Goal: Task Accomplishment & Management: Complete application form

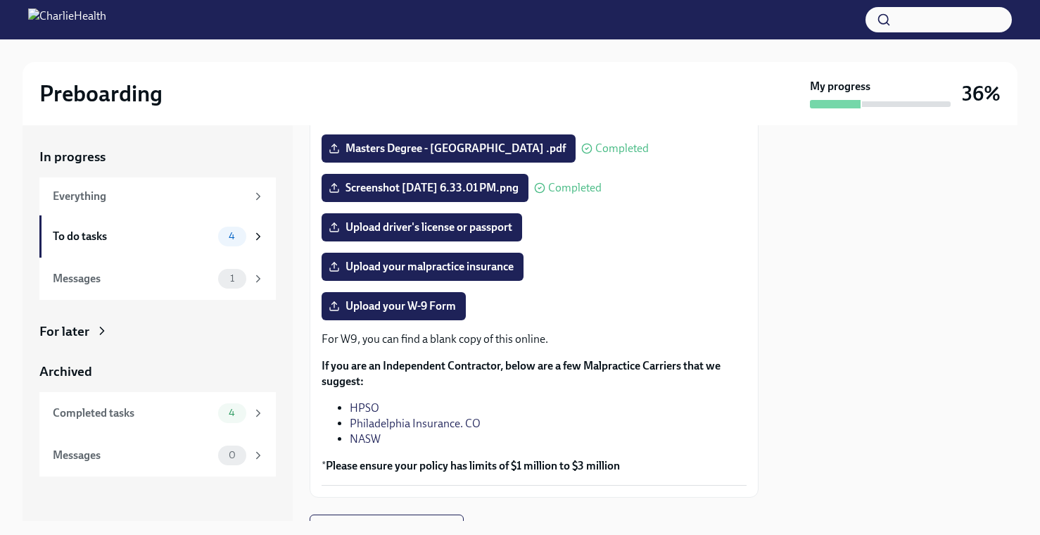
scroll to position [241, 0]
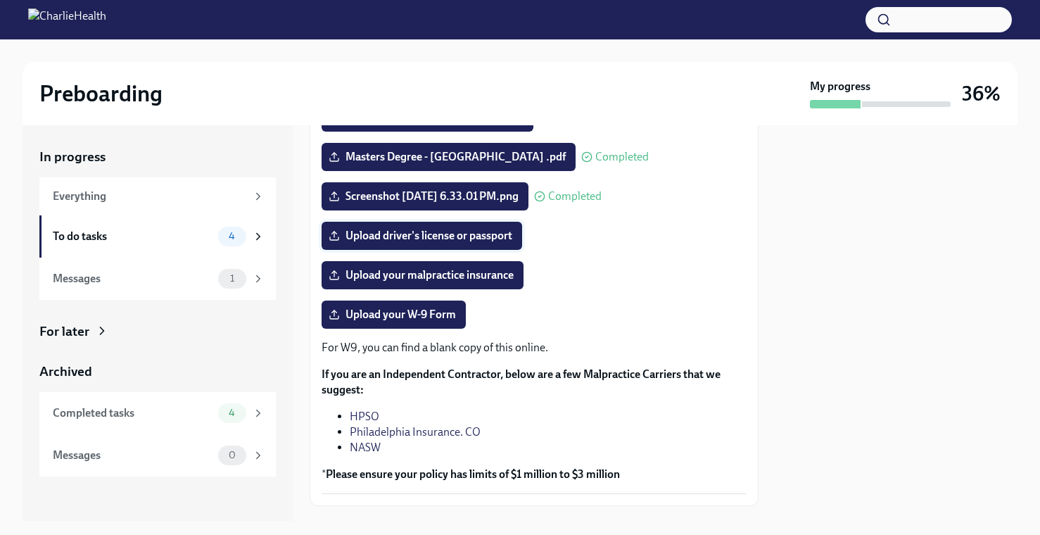
click at [461, 238] on span "Upload driver's license or passport" at bounding box center [421, 236] width 181 height 14
click at [0, 0] on input "Upload driver's license or passport" at bounding box center [0, 0] width 0 height 0
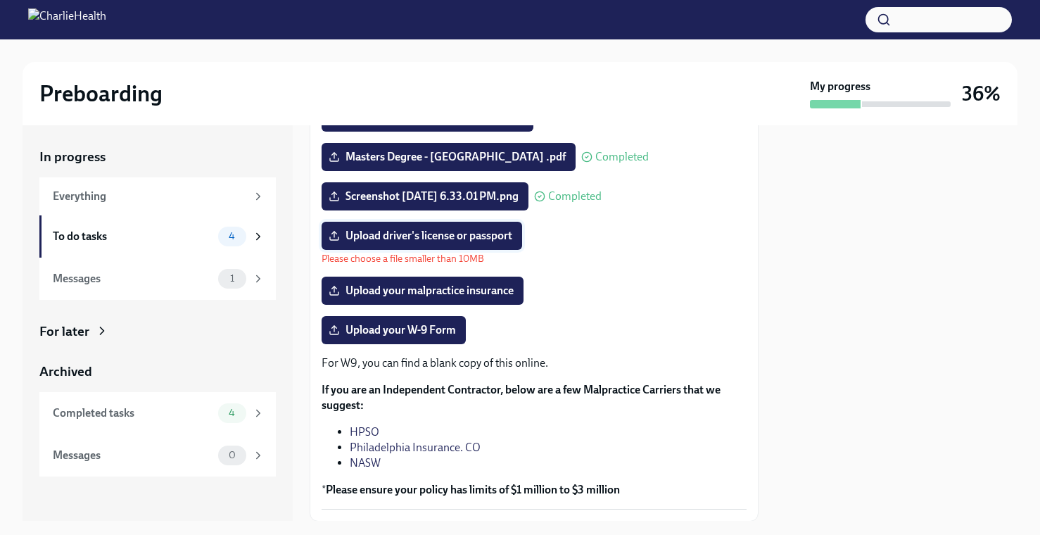
click at [448, 235] on span "Upload driver's license or passport" at bounding box center [421, 236] width 181 height 14
click at [0, 0] on input "Upload driver's license or passport" at bounding box center [0, 0] width 0 height 0
click at [433, 236] on span "Upload driver's license or passport" at bounding box center [421, 236] width 181 height 14
click at [0, 0] on input "Upload driver's license or passport" at bounding box center [0, 0] width 0 height 0
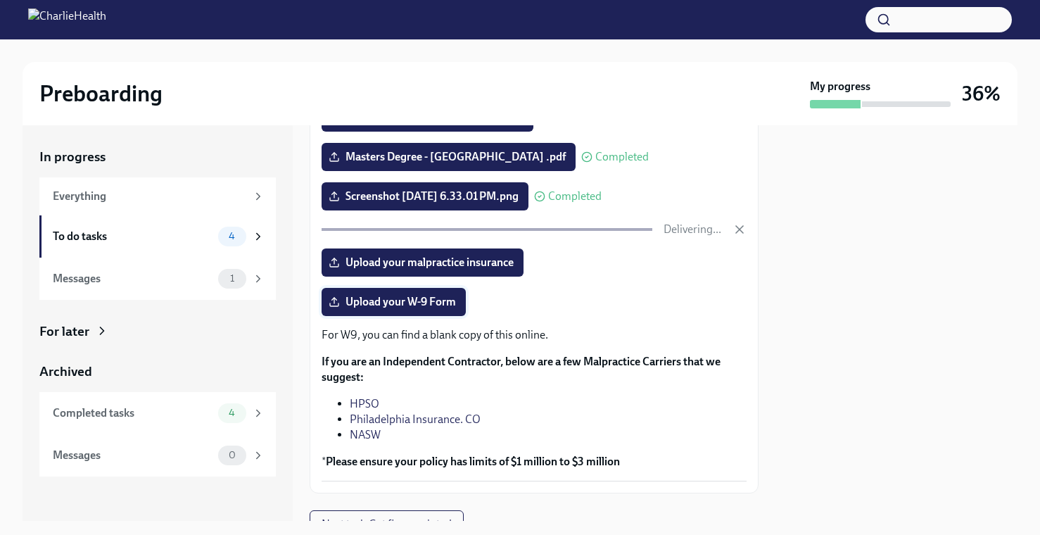
click at [444, 299] on span "Upload your W-9 Form" at bounding box center [393, 302] width 125 height 14
click at [0, 0] on input "Upload your W-9 Form" at bounding box center [0, 0] width 0 height 0
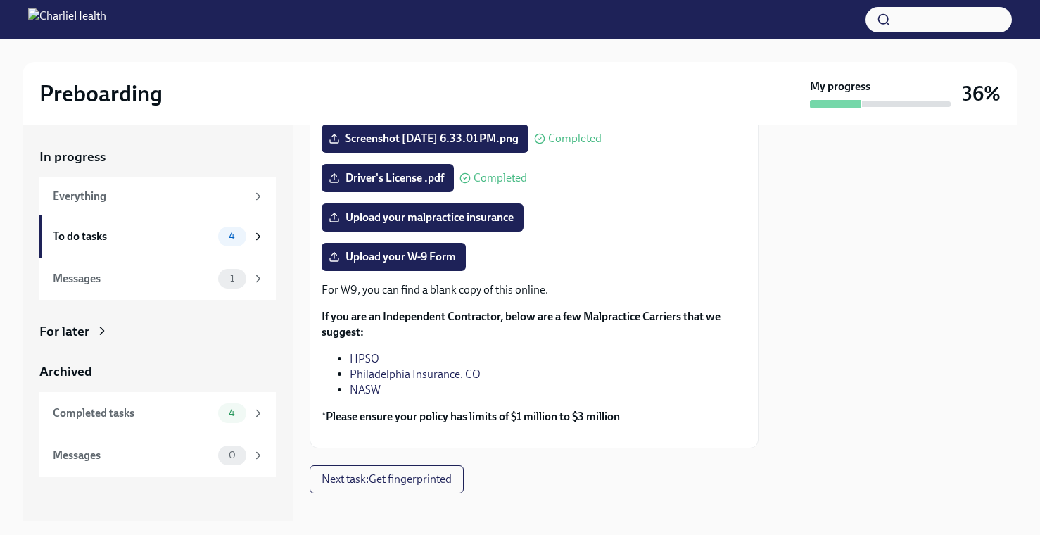
scroll to position [293, 0]
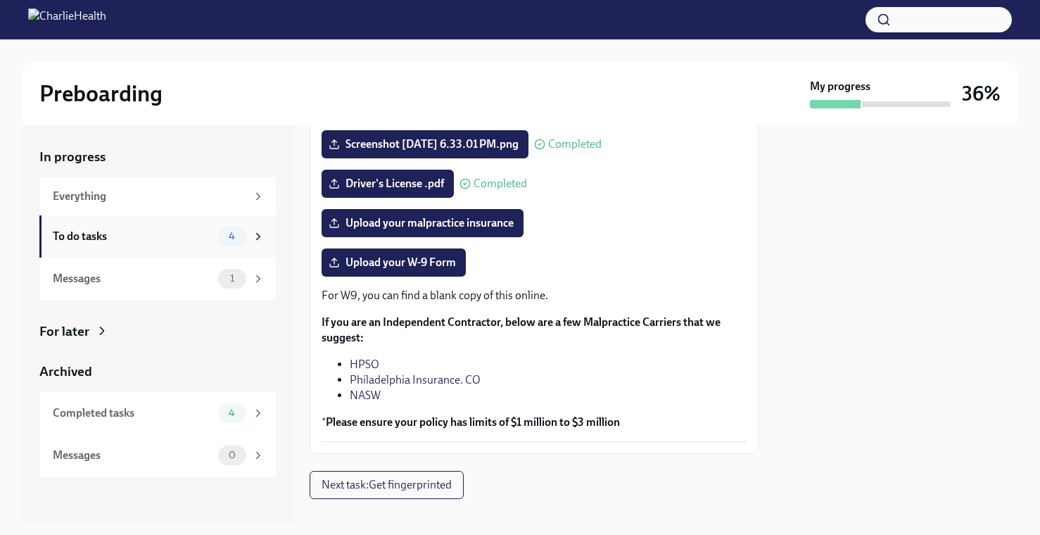
click at [188, 236] on div "To do tasks" at bounding box center [133, 236] width 160 height 15
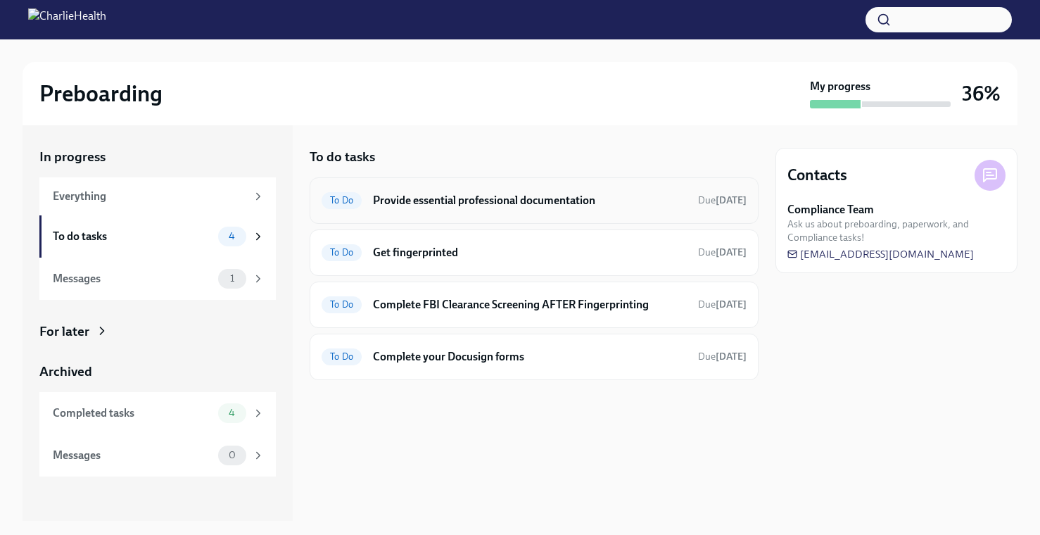
click at [449, 200] on h6 "Provide essential professional documentation" at bounding box center [530, 200] width 314 height 15
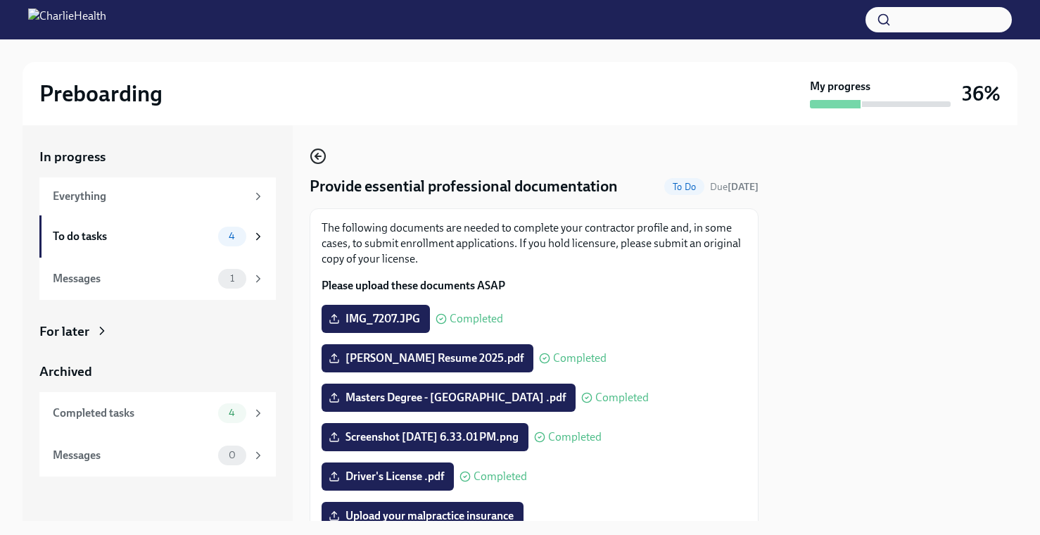
click at [319, 154] on icon "button" at bounding box center [318, 156] width 17 height 17
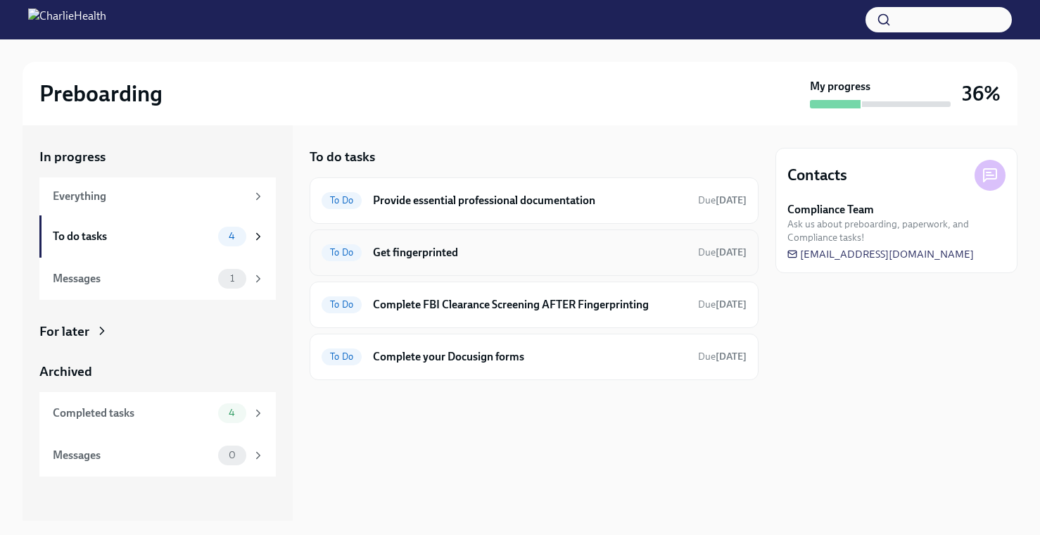
click at [436, 264] on div "To Do Get fingerprinted Due [DATE]" at bounding box center [534, 252] width 449 height 46
click at [430, 255] on h6 "Get fingerprinted" at bounding box center [530, 252] width 314 height 15
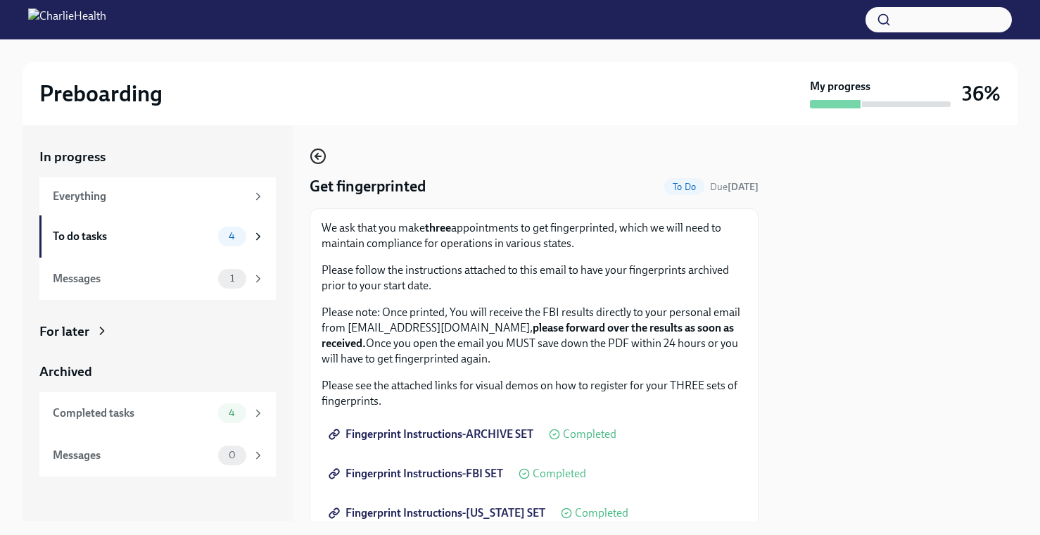
click at [318, 161] on icon "button" at bounding box center [318, 156] width 17 height 17
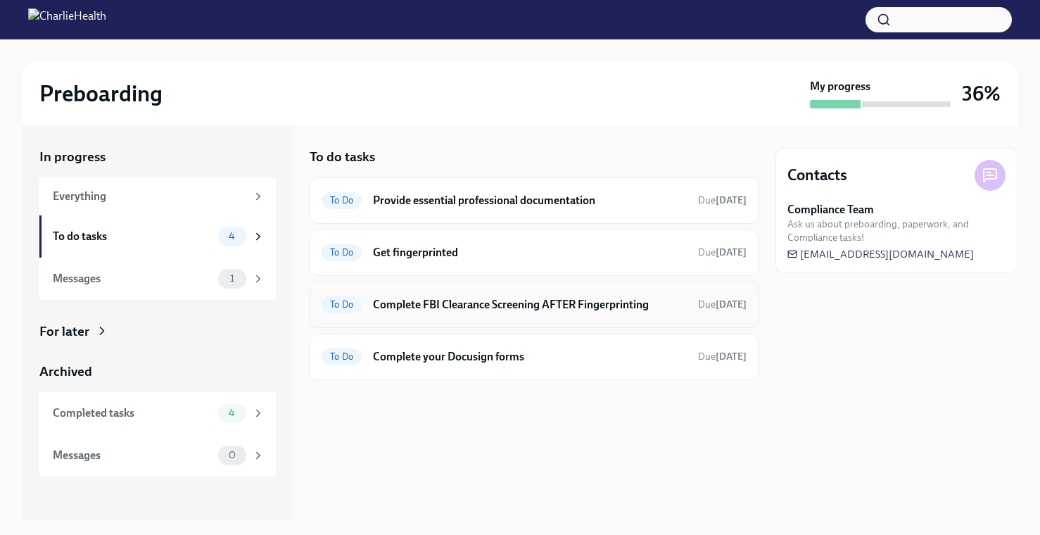
click at [426, 307] on h6 "Complete FBI Clearance Screening AFTER Fingerprinting" at bounding box center [530, 304] width 314 height 15
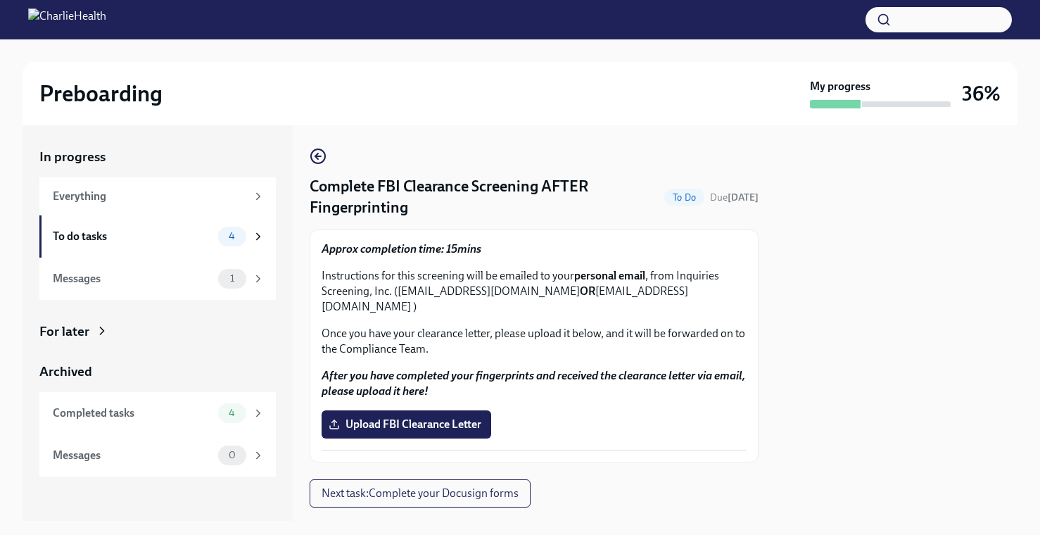
scroll to position [16, 0]
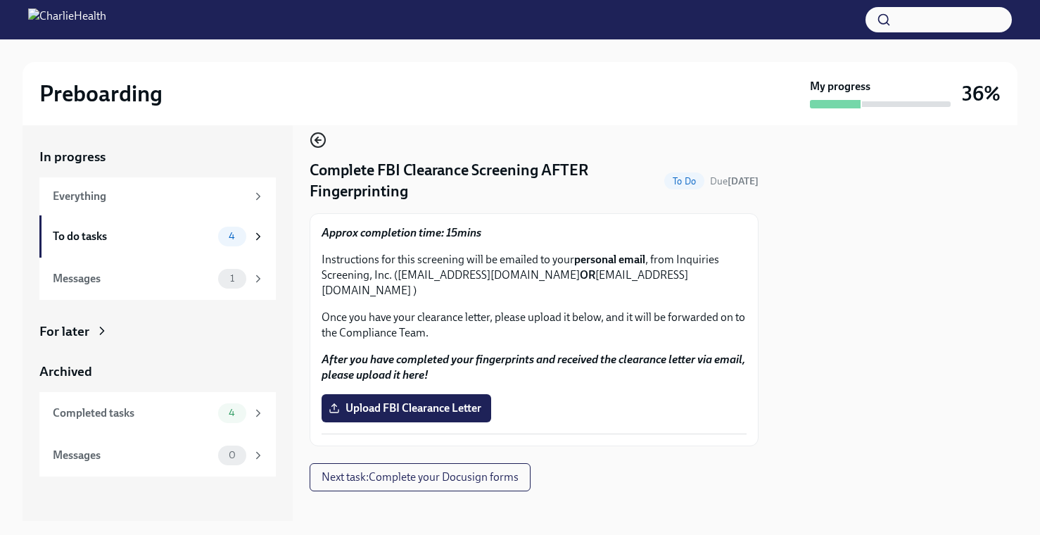
click at [322, 138] on icon "button" at bounding box center [318, 140] width 17 height 17
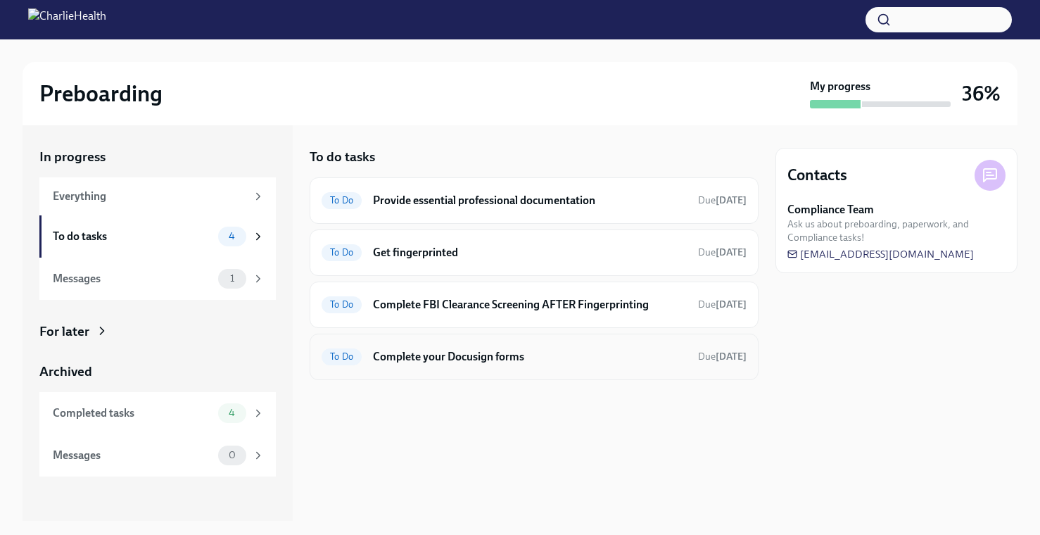
click at [485, 363] on h6 "Complete your Docusign forms" at bounding box center [530, 356] width 314 height 15
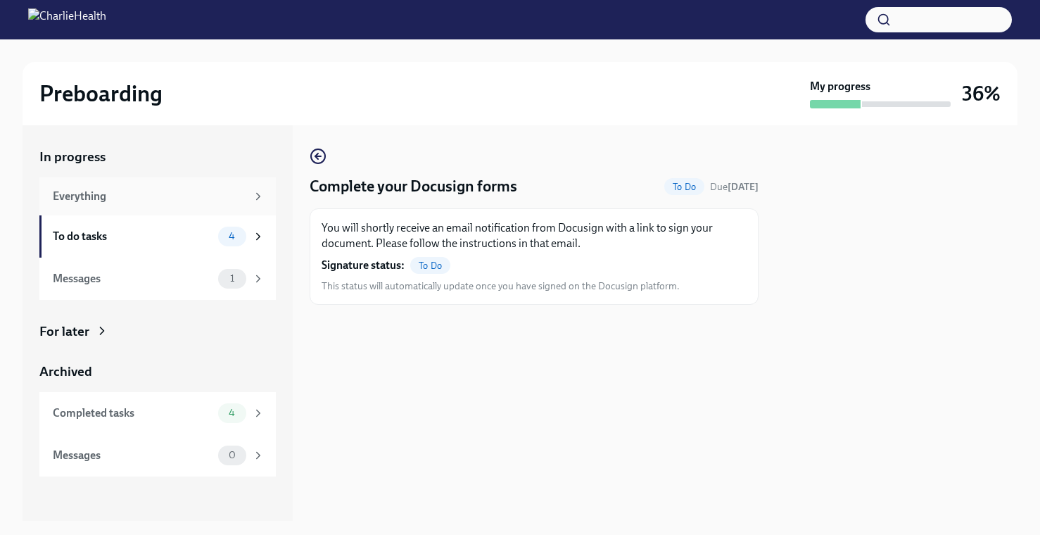
click at [148, 197] on div "Everything" at bounding box center [149, 196] width 193 height 15
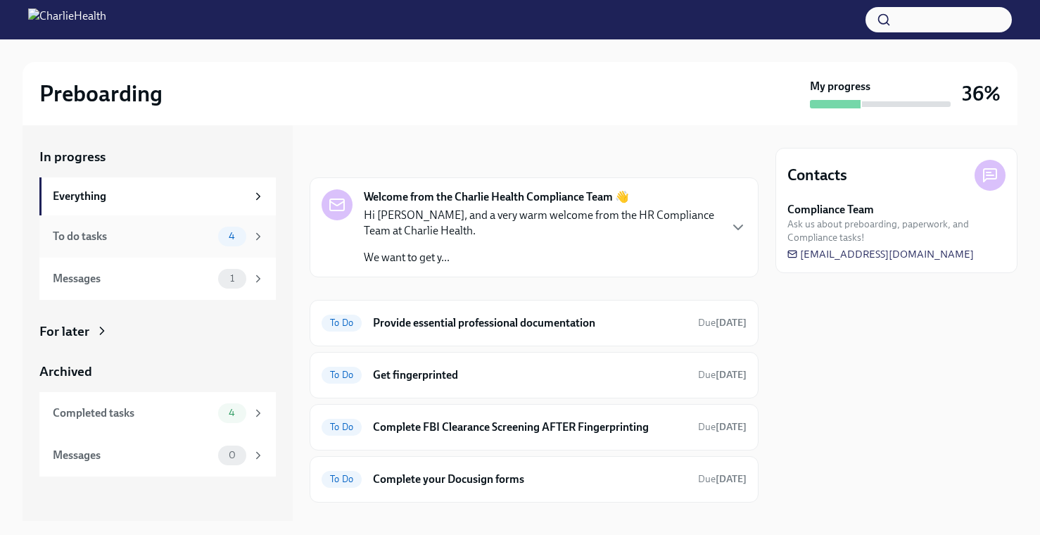
click at [151, 231] on div "To do tasks" at bounding box center [133, 236] width 160 height 15
